Goal: Task Accomplishment & Management: Manage account settings

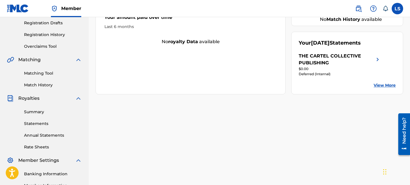
click at [315, 79] on div "THE CARTEL COLLECTIVE PUBLISHING $0.00 Deferred (Internal)" at bounding box center [339, 68] width 82 height 30
click at [314, 55] on div "THE CARTEL COLLECTIVE PUBLISHING" at bounding box center [335, 60] width 75 height 14
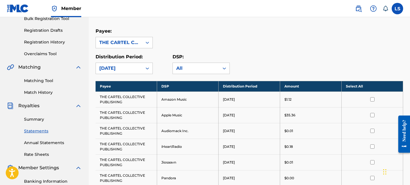
scroll to position [127, 0]
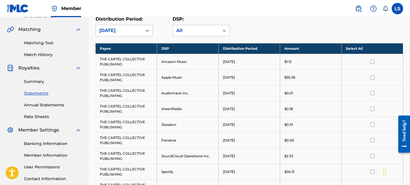
click at [42, 95] on link "Statements" at bounding box center [53, 93] width 58 height 6
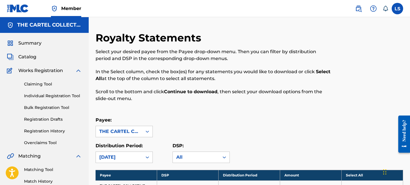
scroll to position [85, 0]
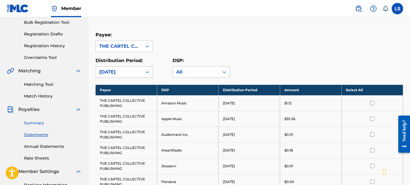
click at [39, 120] on link "Summary" at bounding box center [53, 123] width 58 height 6
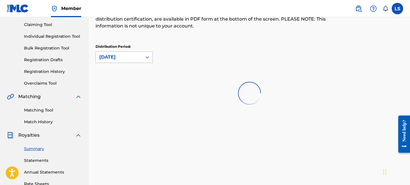
scroll to position [72, 0]
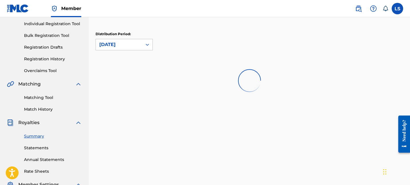
click at [143, 104] on div "Royalties Select your desired distribution period from the drop-down menu to se…" at bounding box center [249, 107] width 321 height 296
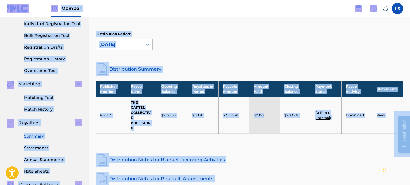
click at [179, 68] on link "Distribution Summary" at bounding box center [248, 69] width 307 height 14
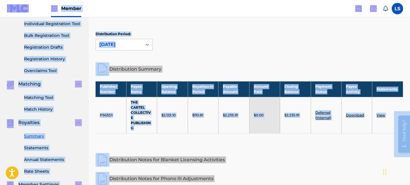
scroll to position [133, 0]
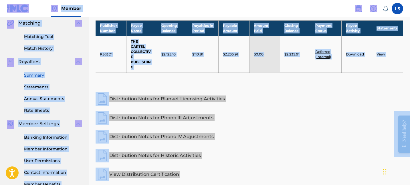
click at [190, 88] on div "Royalties Select your desired distribution period from the drop-down menu to se…" at bounding box center [248, 40] width 307 height 283
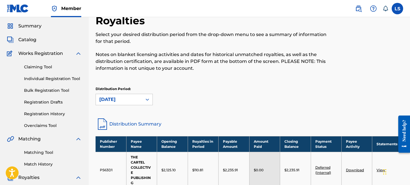
scroll to position [16, 0]
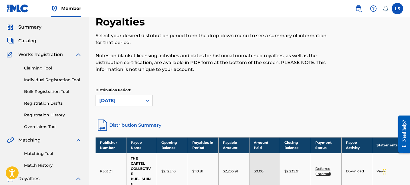
click at [56, 110] on div "Claiming Tool Individual Registration Tool Bulk Registration Tool Registration …" at bounding box center [44, 94] width 75 height 72
click at [56, 116] on link "Registration History" at bounding box center [53, 115] width 58 height 6
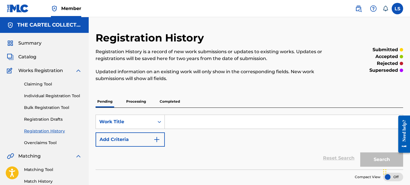
click at [139, 101] on p "Processing" at bounding box center [135, 101] width 23 height 12
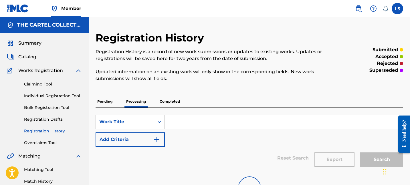
click at [175, 103] on p "Completed" at bounding box center [170, 101] width 24 height 12
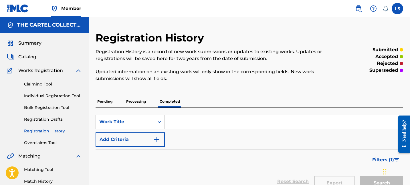
click at [141, 104] on p "Processing" at bounding box center [135, 101] width 23 height 12
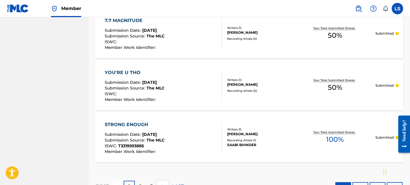
scroll to position [584, 0]
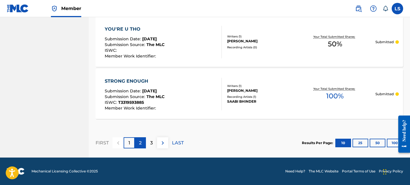
click at [143, 141] on div "2" at bounding box center [140, 142] width 11 height 11
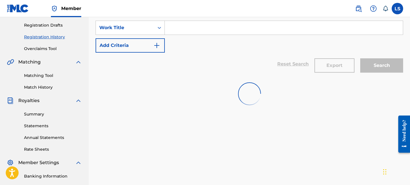
scroll to position [61, 0]
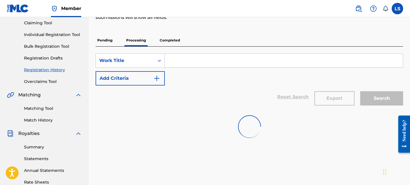
click at [177, 44] on p "Completed" at bounding box center [170, 40] width 24 height 12
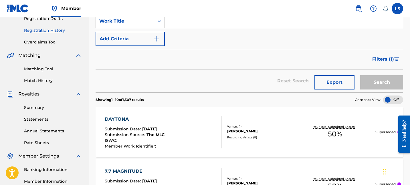
scroll to position [105, 0]
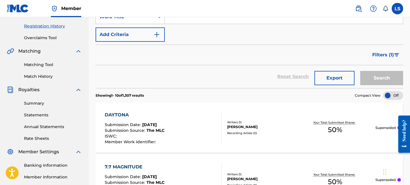
click at [160, 93] on section "Showing 1 - 10 of 1,307 results Compact View" at bounding box center [248, 94] width 307 height 12
click at [389, 60] on button "Filters ( 1 )" at bounding box center [386, 55] width 34 height 14
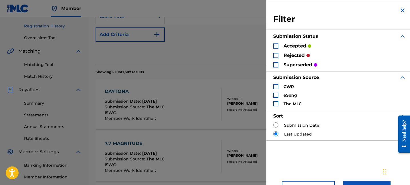
click at [284, 56] on p "rejected" at bounding box center [293, 55] width 21 height 7
click at [276, 56] on div "Search Form" at bounding box center [275, 55] width 5 height 5
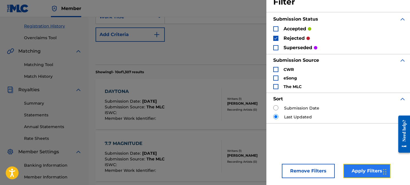
click at [359, 168] on button "Apply Filters" at bounding box center [366, 171] width 47 height 14
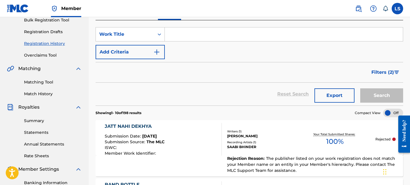
scroll to position [71, 0]
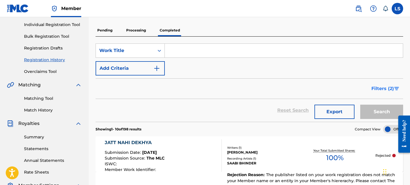
click at [383, 92] on button "Filters ( 2 )" at bounding box center [385, 88] width 35 height 14
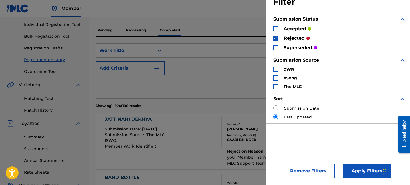
click at [276, 39] on img "Search Form" at bounding box center [276, 38] width 4 height 4
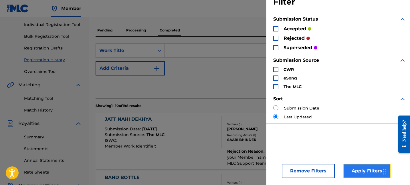
click at [363, 168] on button "Apply Filters" at bounding box center [366, 171] width 47 height 14
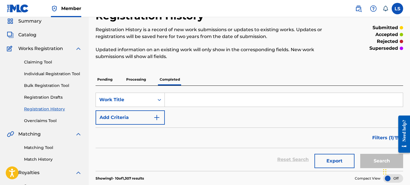
scroll to position [0, 0]
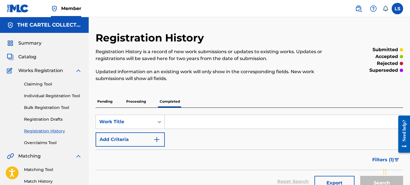
click at [143, 104] on p "Processing" at bounding box center [135, 101] width 23 height 12
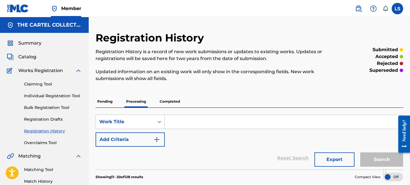
click at [174, 104] on p "Completed" at bounding box center [170, 101] width 24 height 12
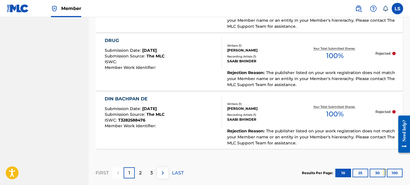
scroll to position [657, 0]
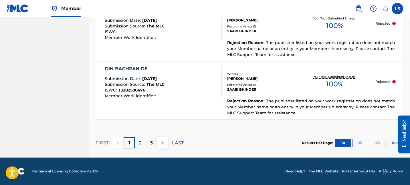
click at [390, 144] on button "100" at bounding box center [395, 143] width 16 height 9
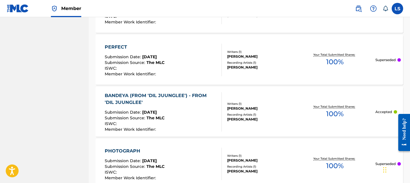
scroll to position [3264, 0]
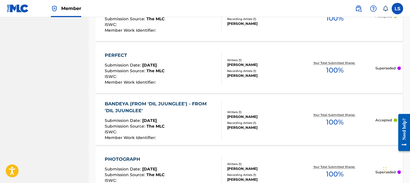
click at [267, 110] on div "BANDEYA (FROM 'DIL JUUNGLEE') - FROM 'DIL JUUNGLEE' Submission Date : Sep 07, 2…" at bounding box center [248, 120] width 307 height 50
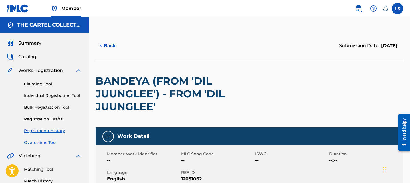
click at [52, 145] on link "Overclaims Tool" at bounding box center [53, 143] width 58 height 6
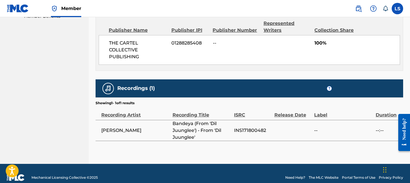
scroll to position [308, 0]
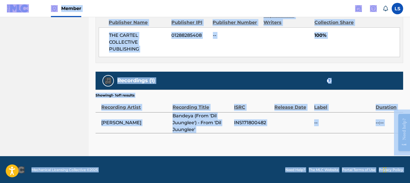
click at [225, 109] on div "Recording Title" at bounding box center [201, 104] width 59 height 13
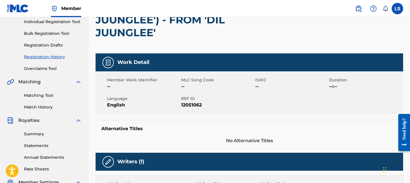
scroll to position [0, 0]
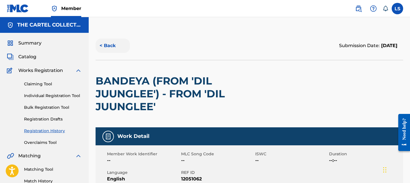
click at [106, 49] on button "< Back" at bounding box center [112, 46] width 34 height 14
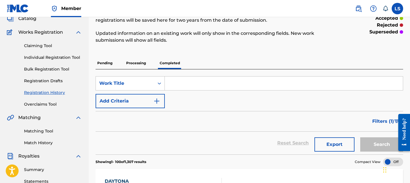
scroll to position [37, 0]
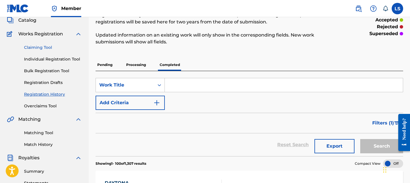
click at [47, 47] on link "Claiming Tool" at bounding box center [53, 48] width 58 height 6
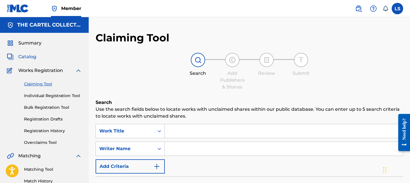
click at [33, 59] on span "Catalog" at bounding box center [27, 56] width 18 height 7
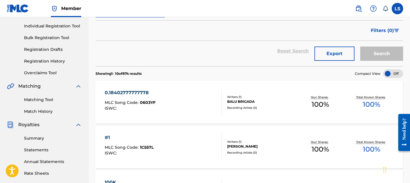
scroll to position [81, 0]
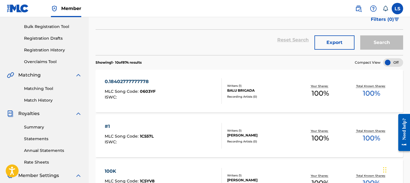
click at [163, 100] on div "0.18402777777778 MLC Song Code : 0603YF ISWC :" at bounding box center [163, 91] width 117 height 26
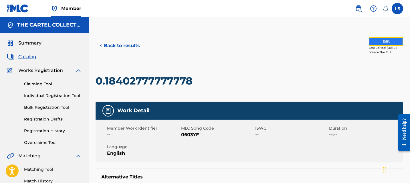
click at [369, 37] on button "Edit" at bounding box center [386, 41] width 34 height 9
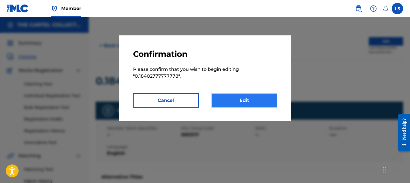
click at [246, 96] on link "Edit" at bounding box center [244, 100] width 66 height 14
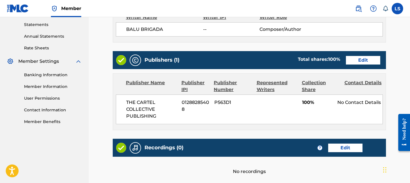
scroll to position [252, 0]
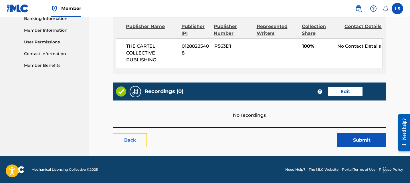
click at [147, 140] on link "Back" at bounding box center [130, 140] width 34 height 14
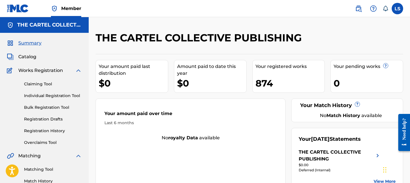
click at [29, 53] on div "Summary Catalog Works Registration Claiming Tool Individual Registration Tool B…" at bounding box center [44, 180] width 89 height 294
click at [30, 57] on span "Catalog" at bounding box center [27, 56] width 18 height 7
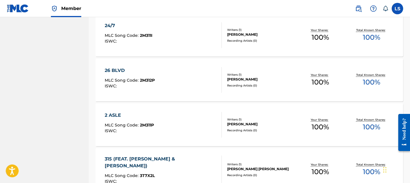
scroll to position [431, 0]
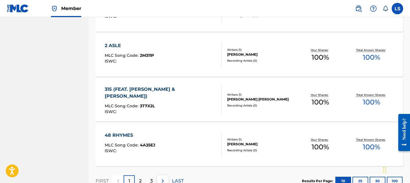
click at [244, 116] on div "315 (FEAT. SHINDA KAHLON & JAZZY B) MLC Song Code : 3T7X2L ISWC : Writers ( 1 )…" at bounding box center [248, 100] width 307 height 43
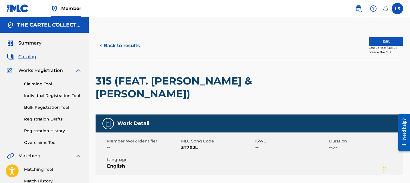
click at [35, 56] on span "Catalog" at bounding box center [27, 56] width 18 height 7
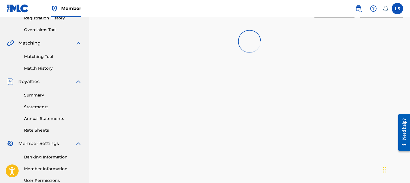
scroll to position [120, 0]
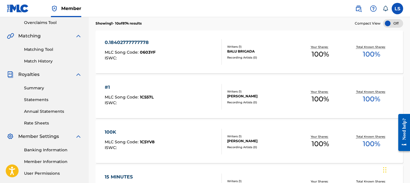
click at [55, 82] on div "Summary Statements Annual Statements Rate Sheets" at bounding box center [44, 102] width 75 height 48
click at [54, 89] on link "Summary" at bounding box center [53, 88] width 58 height 6
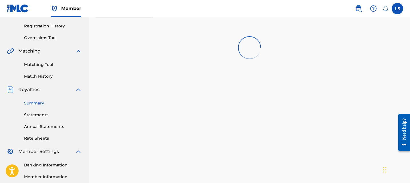
scroll to position [116, 0]
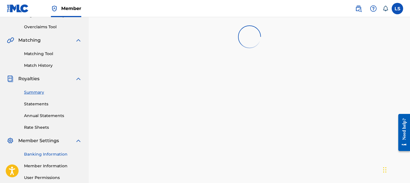
click at [58, 153] on link "Banking Information" at bounding box center [53, 155] width 58 height 6
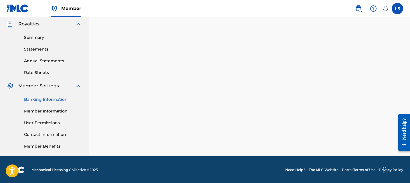
scroll to position [171, 0]
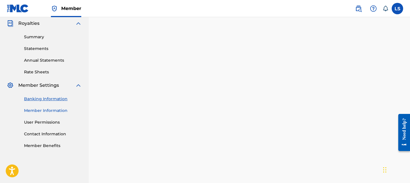
click at [52, 112] on link "Member Information" at bounding box center [53, 111] width 58 height 6
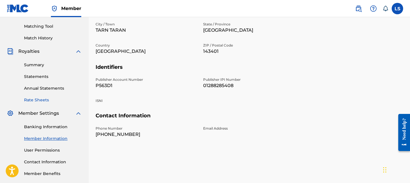
scroll to position [171, 0]
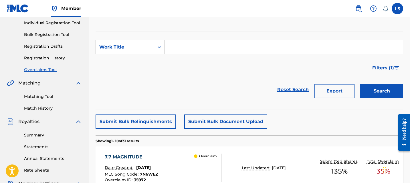
scroll to position [82, 0]
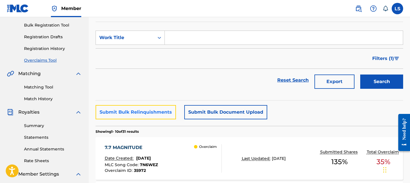
click at [149, 112] on button "Submit Bulk Relinquishments" at bounding box center [135, 112] width 80 height 14
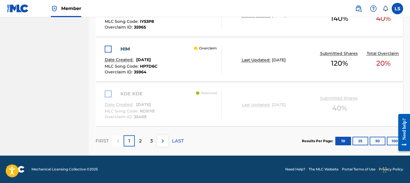
scroll to position [562, 0]
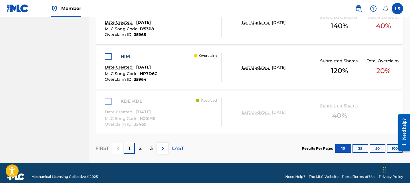
click at [157, 62] on div "HIM Date Created: [DATE] MLC Song Code : HP7D6C Overclaim ID : 35964" at bounding box center [131, 67] width 53 height 29
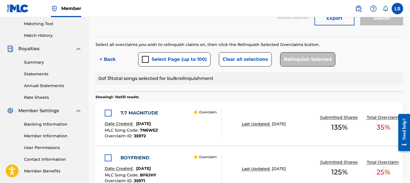
scroll to position [136, 0]
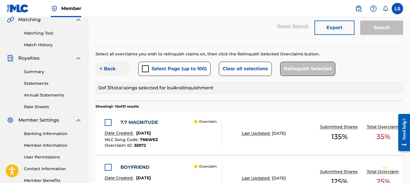
click at [116, 64] on button "< Back" at bounding box center [112, 69] width 34 height 14
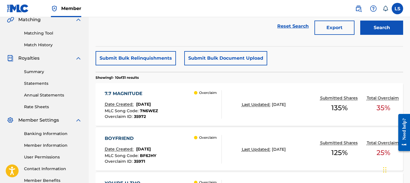
scroll to position [139, 0]
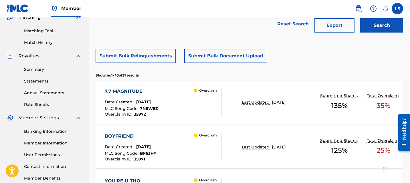
click at [181, 94] on div "7.7 MAGNITUDE Date Created: [DATE] MLC Song Code : 7N6WEZ Overclaim ID : 35972 …" at bounding box center [163, 102] width 117 height 29
